Goal: Task Accomplishment & Management: Use online tool/utility

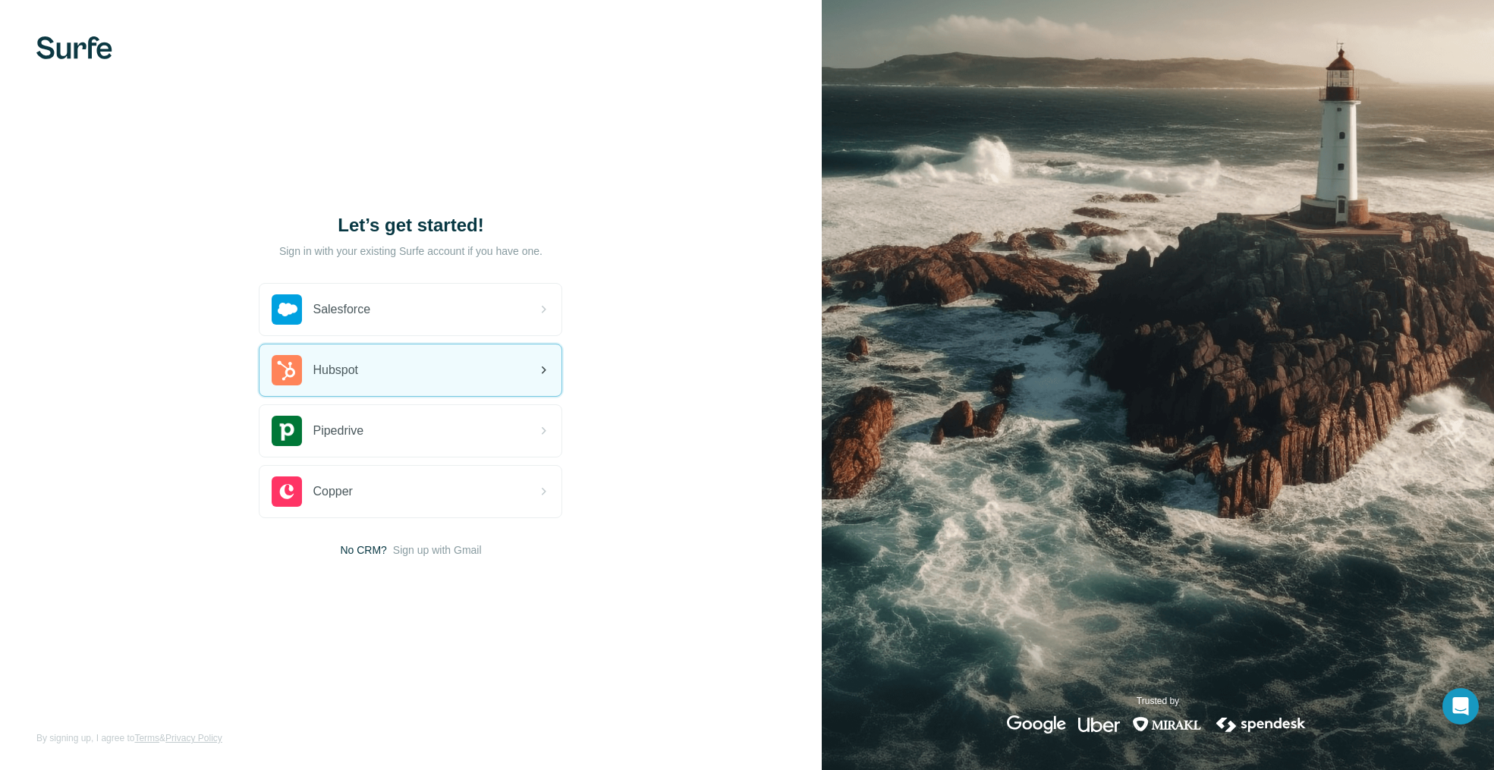
click at [433, 374] on div "Hubspot" at bounding box center [410, 370] width 302 height 52
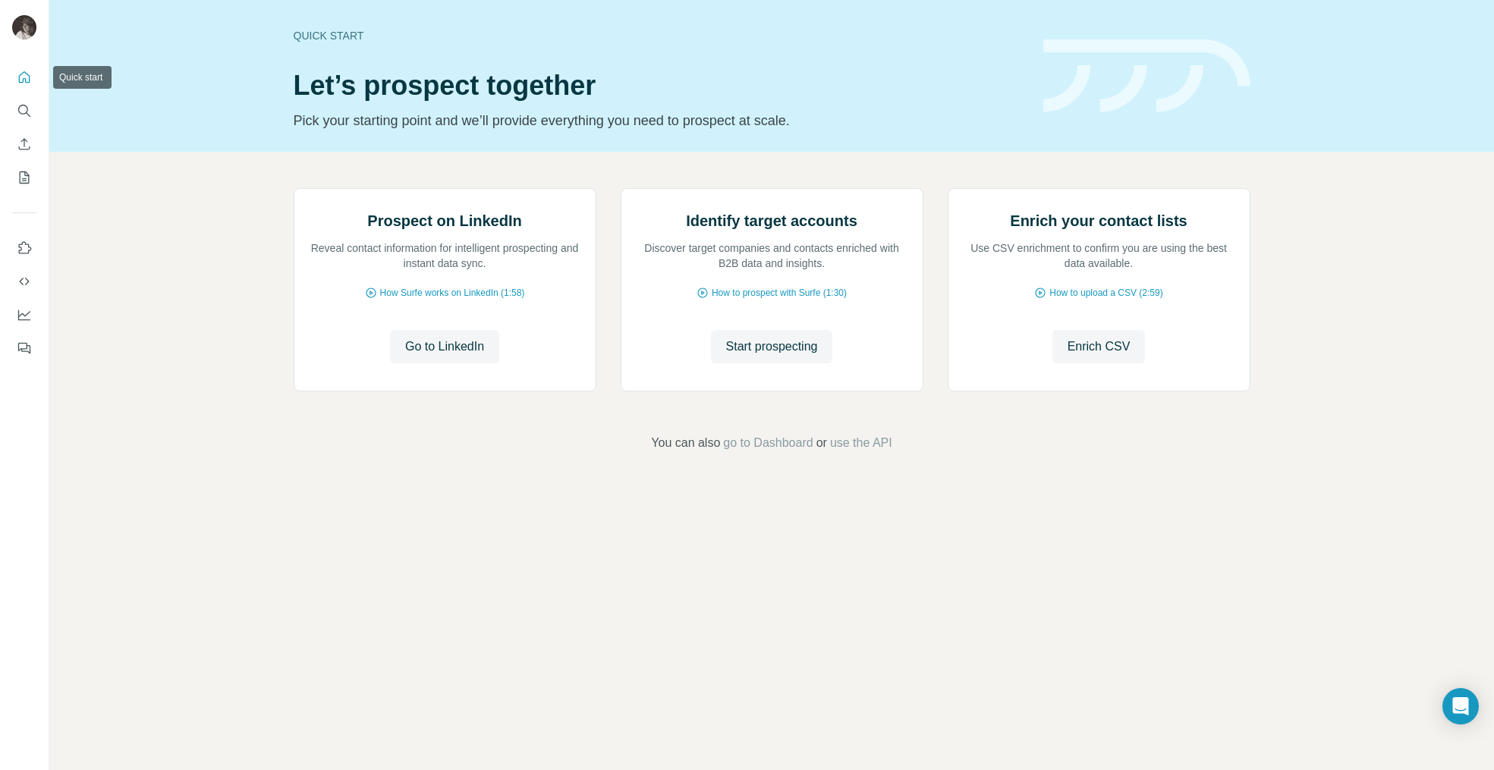
click at [20, 80] on icon "Quick start" at bounding box center [24, 77] width 15 height 15
click at [22, 248] on icon "Use Surfe on LinkedIn" at bounding box center [24, 247] width 15 height 15
